Goal: Information Seeking & Learning: Learn about a topic

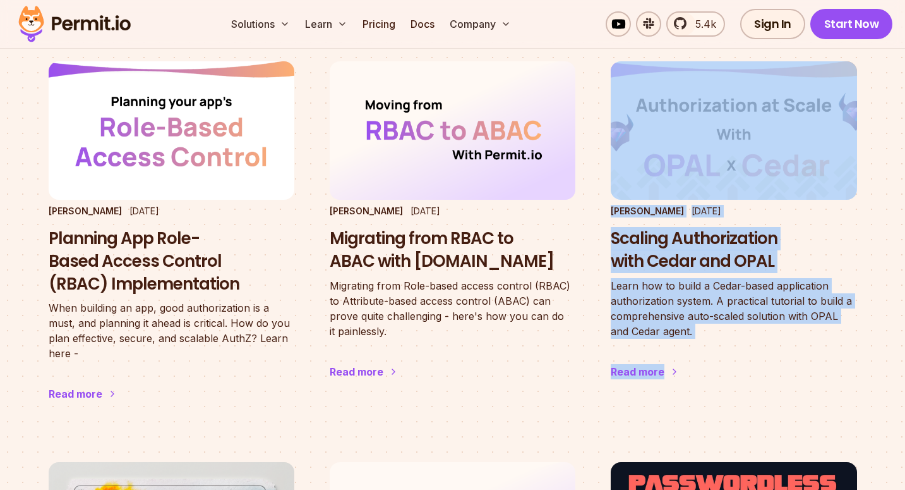
scroll to position [1725, 0]
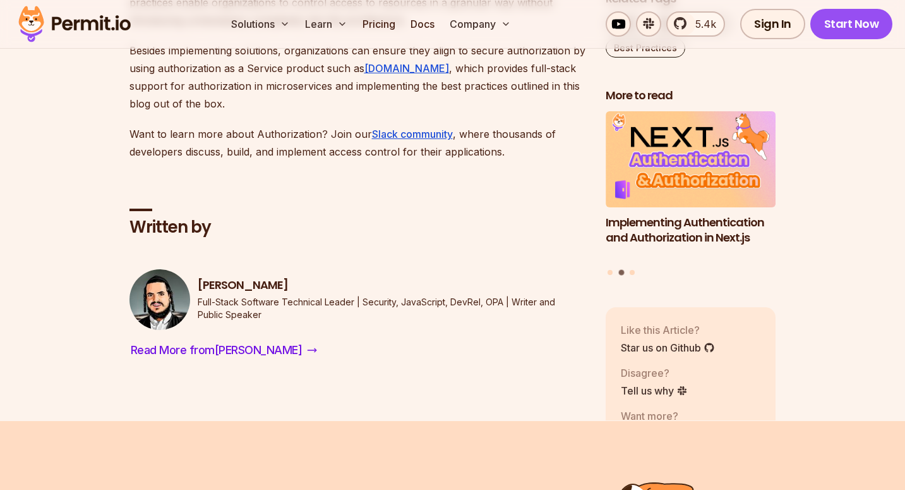
scroll to position [4728, 0]
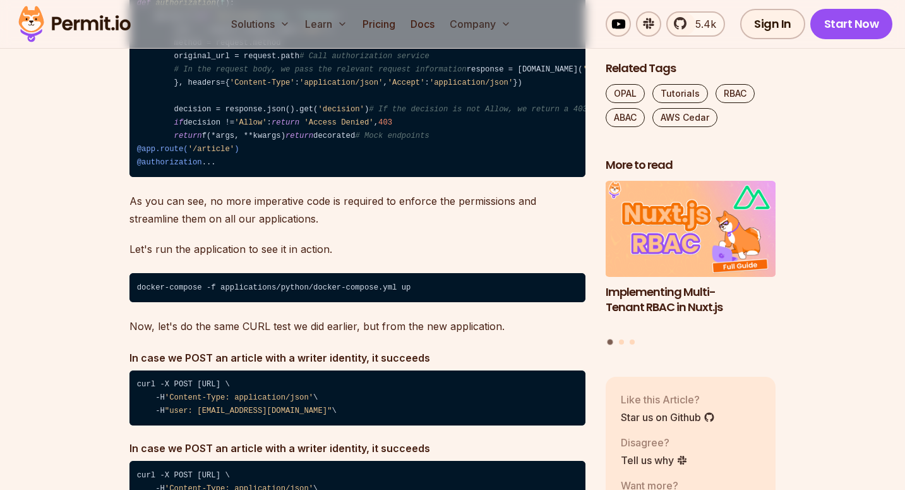
scroll to position [6194, 0]
